Goal: Find specific page/section: Find specific page/section

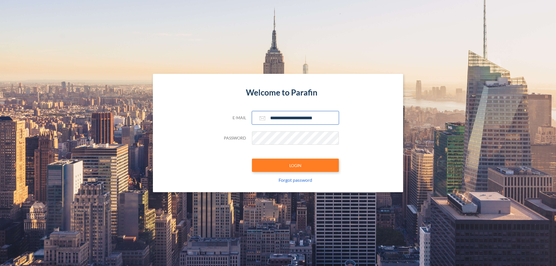
type input "**********"
click at [295, 165] on button "LOGIN" at bounding box center [295, 165] width 87 height 13
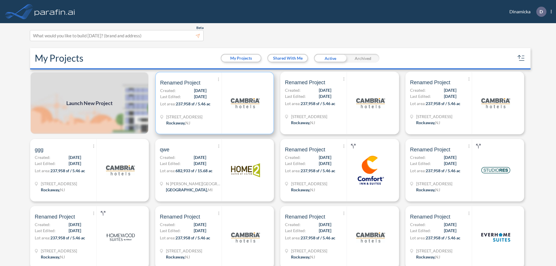
scroll to position [1, 0]
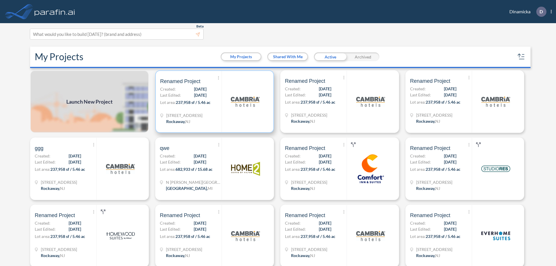
click at [213, 102] on p "Lot area: 237,958 sf / 5.46 ac" at bounding box center [190, 103] width 61 height 8
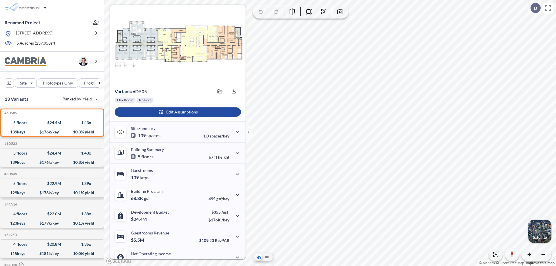
scroll to position [29, 0]
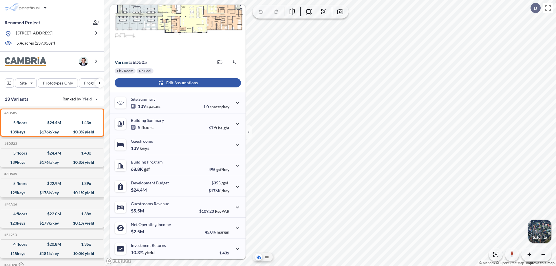
click at [177, 83] on div "button" at bounding box center [178, 82] width 126 height 9
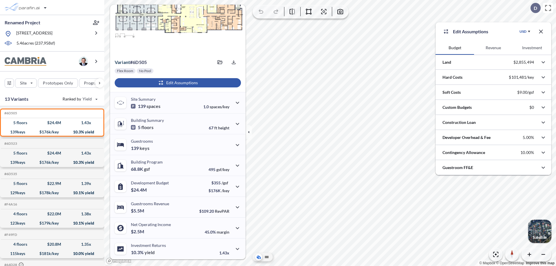
click at [493, 48] on button "Revenue" at bounding box center [493, 48] width 38 height 14
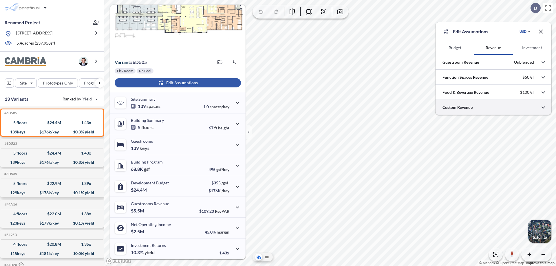
click at [493, 107] on div at bounding box center [493, 107] width 116 height 15
